Goal: Check status: Check status

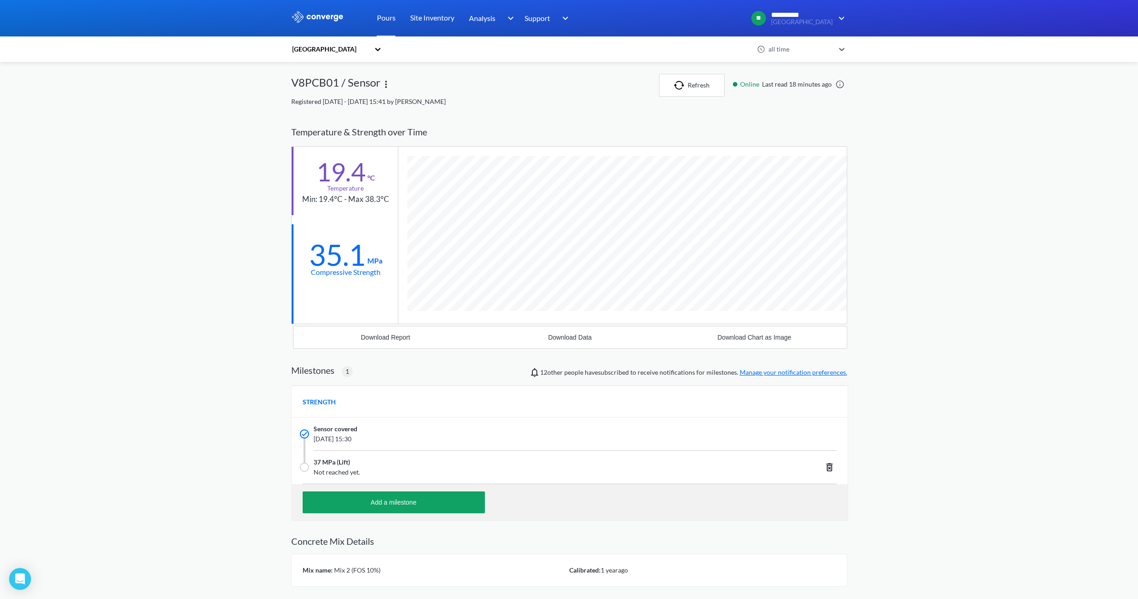
scroll to position [583, 556]
click at [682, 81] on img "button" at bounding box center [681, 85] width 14 height 9
drag, startPoint x: 359, startPoint y: 258, endPoint x: 306, endPoint y: 258, distance: 53.3
click at [306, 258] on div "35.5 MPa Compressive Strength" at bounding box center [345, 258] width 106 height 68
drag, startPoint x: 306, startPoint y: 258, endPoint x: 347, endPoint y: 305, distance: 62.7
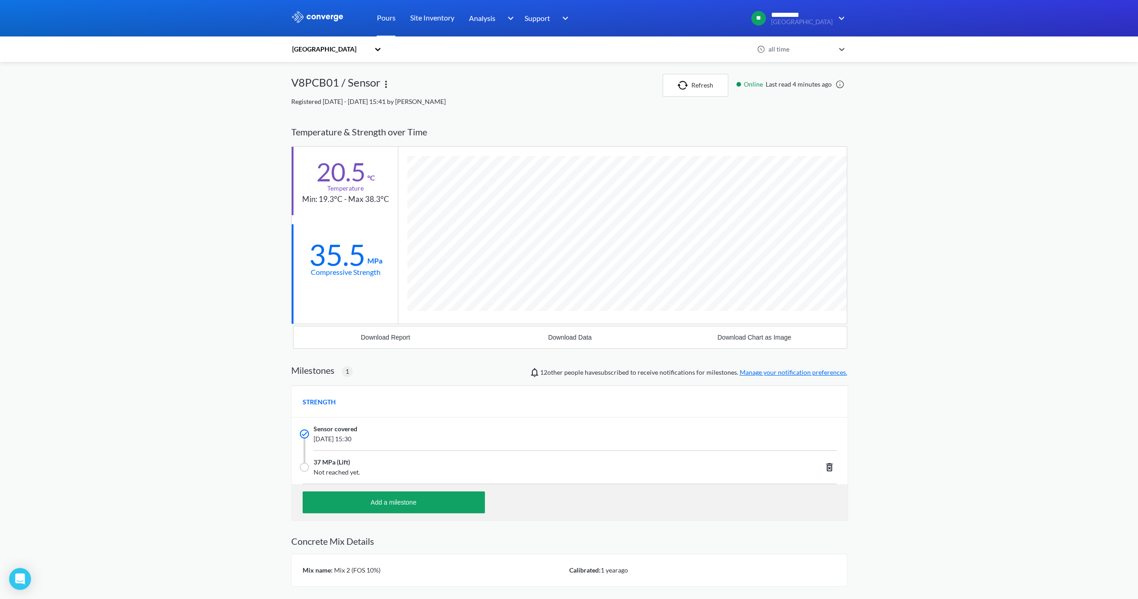
click at [347, 305] on div at bounding box center [345, 308] width 106 height 31
click at [703, 92] on button "Refresh" at bounding box center [696, 85] width 66 height 23
click at [710, 88] on button "Refresh" at bounding box center [696, 85] width 66 height 23
click at [697, 81] on button "Refresh" at bounding box center [696, 85] width 66 height 23
drag, startPoint x: 353, startPoint y: 254, endPoint x: 316, endPoint y: 255, distance: 37.4
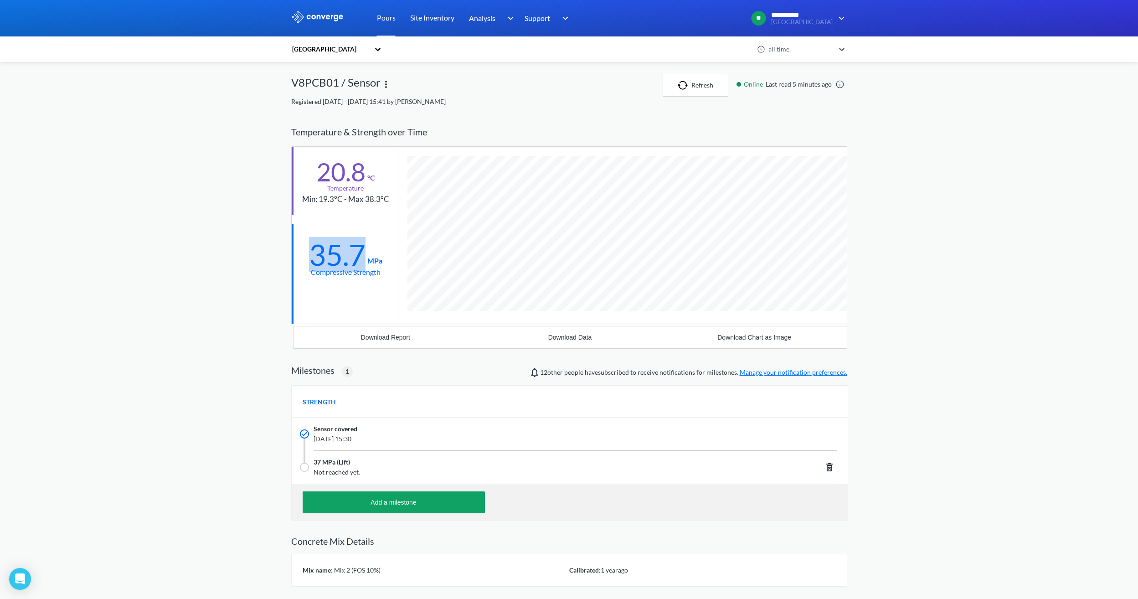
click at [316, 255] on div "35.7 MPa" at bounding box center [345, 253] width 73 height 26
drag, startPoint x: 316, startPoint y: 255, endPoint x: 370, endPoint y: 311, distance: 77.4
click at [370, 311] on div at bounding box center [345, 308] width 106 height 31
click at [687, 91] on button "Refresh" at bounding box center [696, 85] width 66 height 23
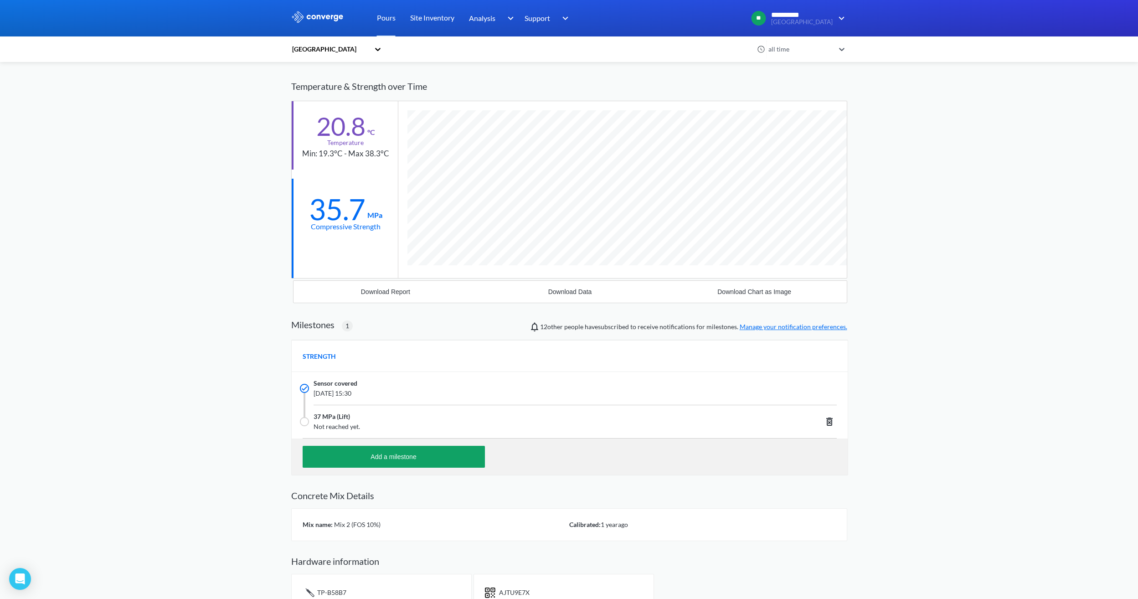
scroll to position [0, 0]
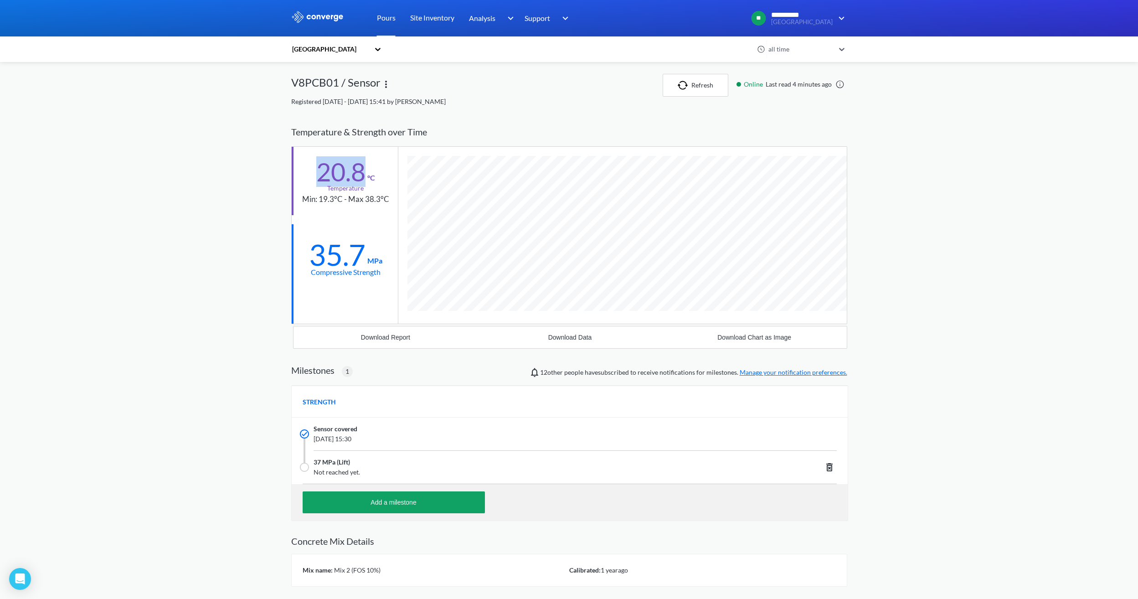
drag, startPoint x: 362, startPoint y: 180, endPoint x: 310, endPoint y: 176, distance: 52.1
click at [310, 176] on div "20.8 °C Temperature Min: 19.3°C - Max 38.3°C" at bounding box center [345, 181] width 106 height 68
drag, startPoint x: 310, startPoint y: 176, endPoint x: 370, endPoint y: 192, distance: 62.7
click at [370, 192] on div "20.8 °C Temperature Min: 19.3°C - Max 38.3°C" at bounding box center [345, 181] width 106 height 68
drag, startPoint x: 363, startPoint y: 174, endPoint x: 316, endPoint y: 175, distance: 47.4
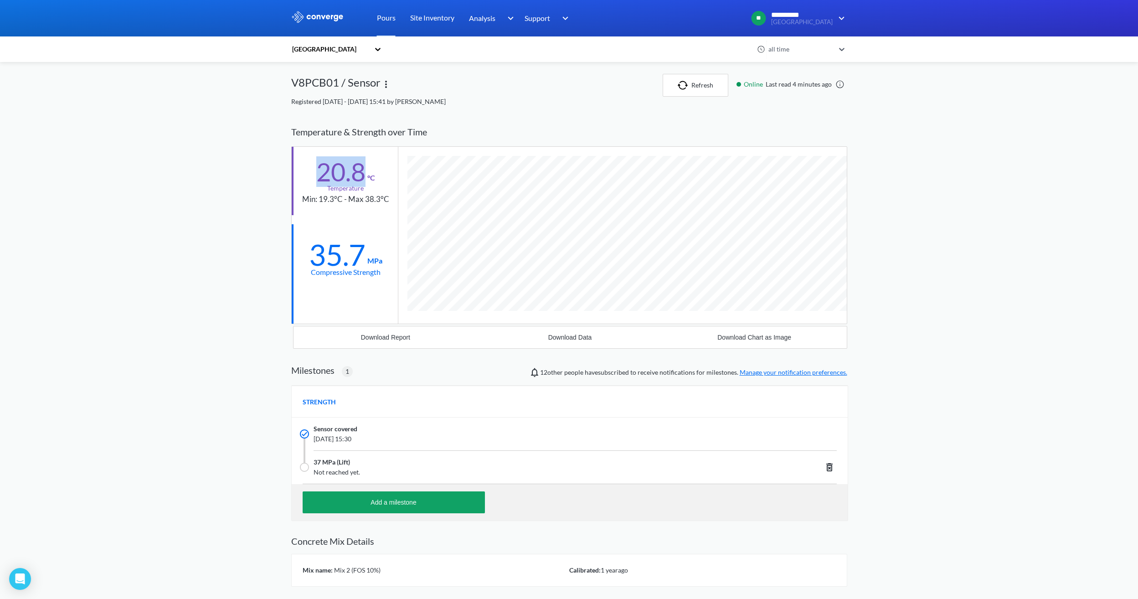
click at [316, 175] on div "20.8" at bounding box center [340, 171] width 49 height 23
drag, startPoint x: 316, startPoint y: 175, endPoint x: 356, endPoint y: 191, distance: 43.1
click at [348, 198] on div "Min: 19.3°C - Max 38.3°C" at bounding box center [345, 199] width 87 height 12
drag, startPoint x: 362, startPoint y: 169, endPoint x: 302, endPoint y: 168, distance: 60.6
click at [302, 168] on div "20.8 °C Temperature Min: 19.3°C - Max 38.3°C" at bounding box center [345, 181] width 106 height 68
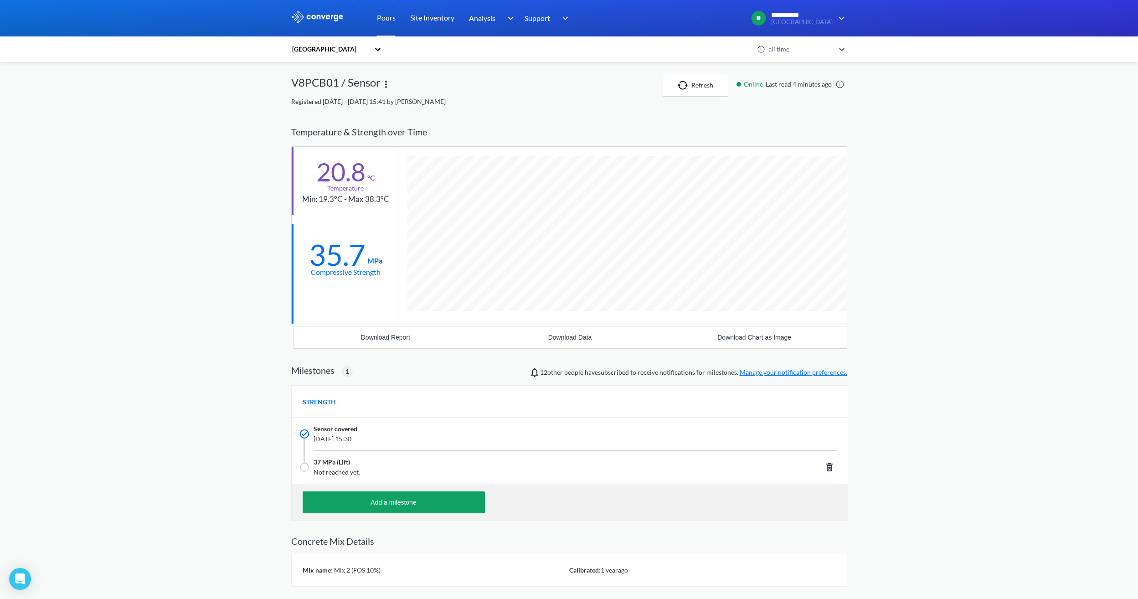
drag, startPoint x: 302, startPoint y: 168, endPoint x: 349, endPoint y: 201, distance: 57.0
click at [349, 201] on div "Min: 19.3°C - Max 38.3°C" at bounding box center [345, 199] width 87 height 12
drag, startPoint x: 364, startPoint y: 170, endPoint x: 298, endPoint y: 169, distance: 65.6
click at [298, 169] on div "20.8 °C Temperature Min: 19.3°C - Max 38.3°C" at bounding box center [345, 181] width 106 height 68
drag, startPoint x: 298, startPoint y: 169, endPoint x: 351, endPoint y: 207, distance: 65.4
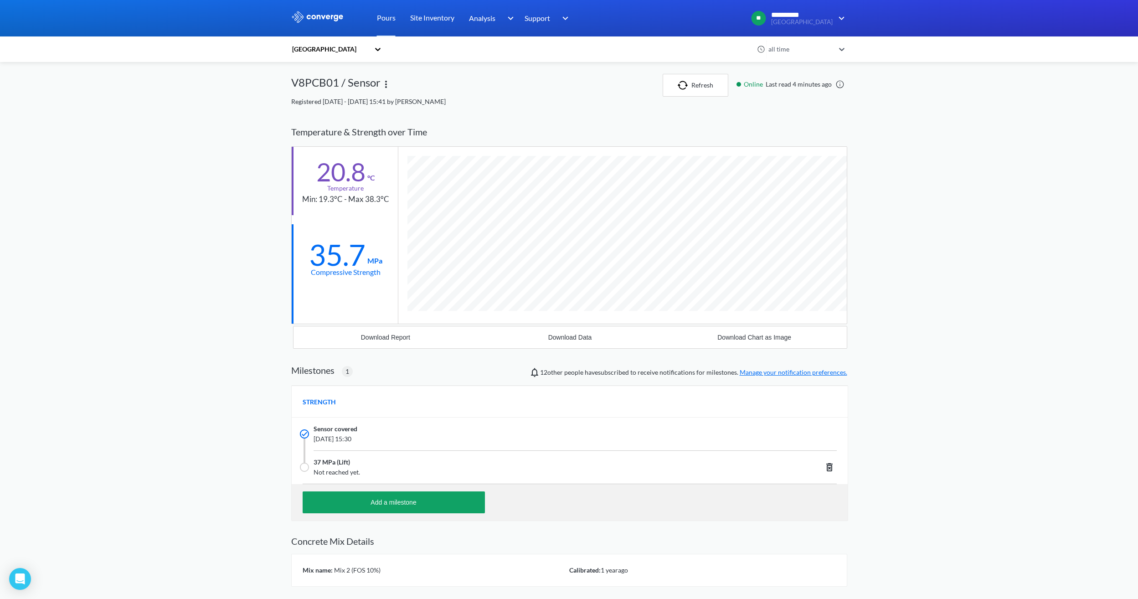
click at [351, 207] on div "20.8 °C Temperature Min: 19.3°C - Max 38.3°C" at bounding box center [345, 181] width 106 height 68
drag, startPoint x: 365, startPoint y: 251, endPoint x: 310, endPoint y: 252, distance: 54.7
click at [310, 252] on div "35.7" at bounding box center [337, 254] width 57 height 23
drag, startPoint x: 310, startPoint y: 252, endPoint x: 368, endPoint y: 277, distance: 63.5
click at [368, 277] on div "Compressive Strength" at bounding box center [346, 271] width 70 height 11
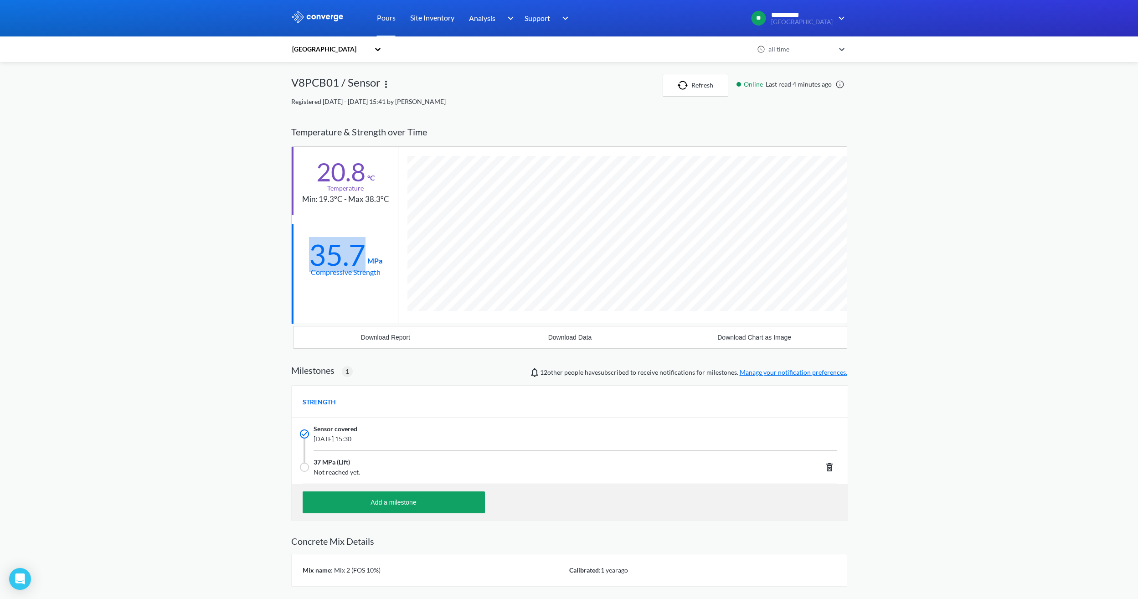
drag, startPoint x: 363, startPoint y: 255, endPoint x: 311, endPoint y: 256, distance: 52.4
click at [311, 256] on div "35.7" at bounding box center [337, 254] width 57 height 23
click at [707, 85] on button "Refresh" at bounding box center [696, 85] width 66 height 23
drag, startPoint x: 362, startPoint y: 260, endPoint x: 286, endPoint y: 257, distance: 75.7
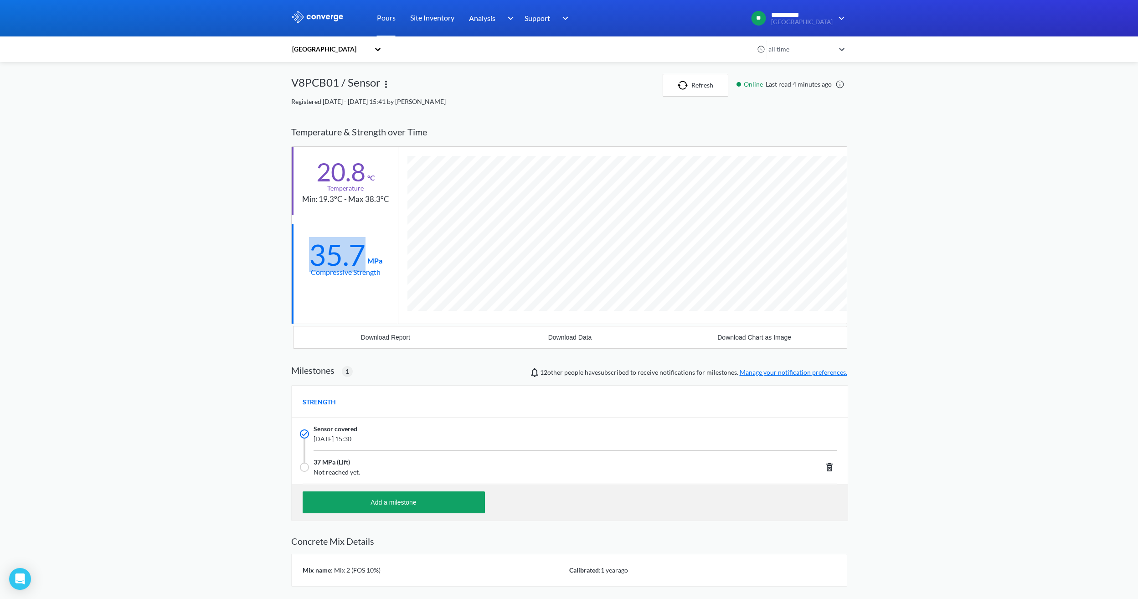
click at [286, 257] on div "**********" at bounding box center [569, 332] width 1138 height 664
drag, startPoint x: 286, startPoint y: 257, endPoint x: 353, endPoint y: 270, distance: 68.0
click at [343, 296] on div at bounding box center [345, 308] width 106 height 31
drag, startPoint x: 362, startPoint y: 255, endPoint x: 306, endPoint y: 255, distance: 56.1
click at [306, 255] on div "35.7 MPa Compressive Strength" at bounding box center [345, 258] width 106 height 68
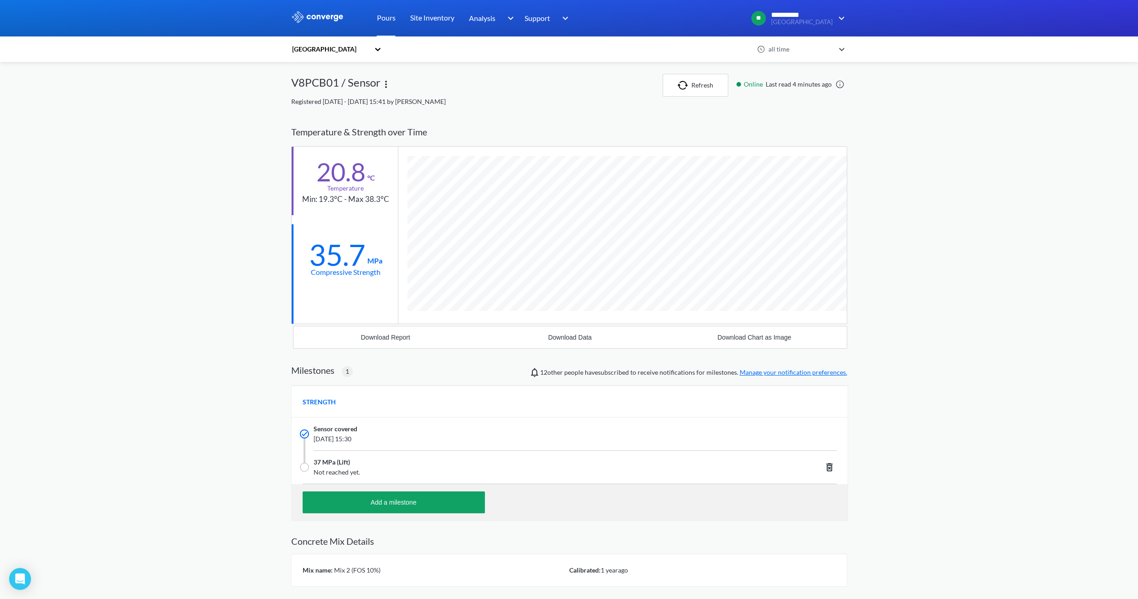
drag, startPoint x: 306, startPoint y: 255, endPoint x: 351, endPoint y: 278, distance: 50.6
click at [348, 295] on div at bounding box center [345, 308] width 106 height 31
drag, startPoint x: 359, startPoint y: 252, endPoint x: 313, endPoint y: 250, distance: 46.1
click at [313, 250] on div "35.7" at bounding box center [337, 254] width 57 height 23
drag, startPoint x: 313, startPoint y: 250, endPoint x: 395, endPoint y: 310, distance: 102.0
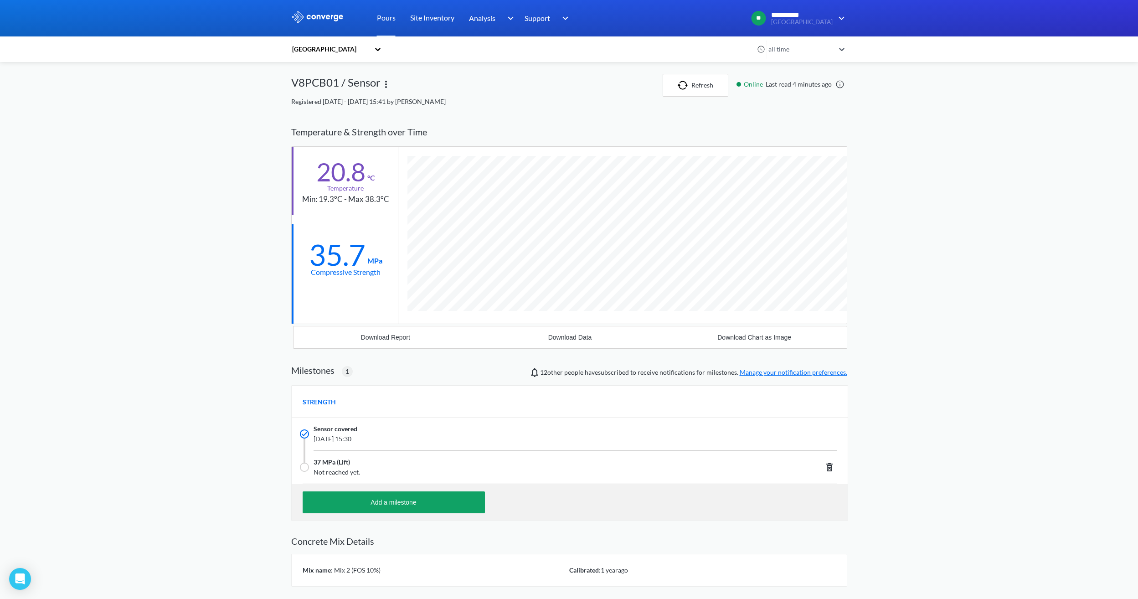
click at [390, 309] on div at bounding box center [345, 308] width 106 height 31
